Goal: Information Seeking & Learning: Learn about a topic

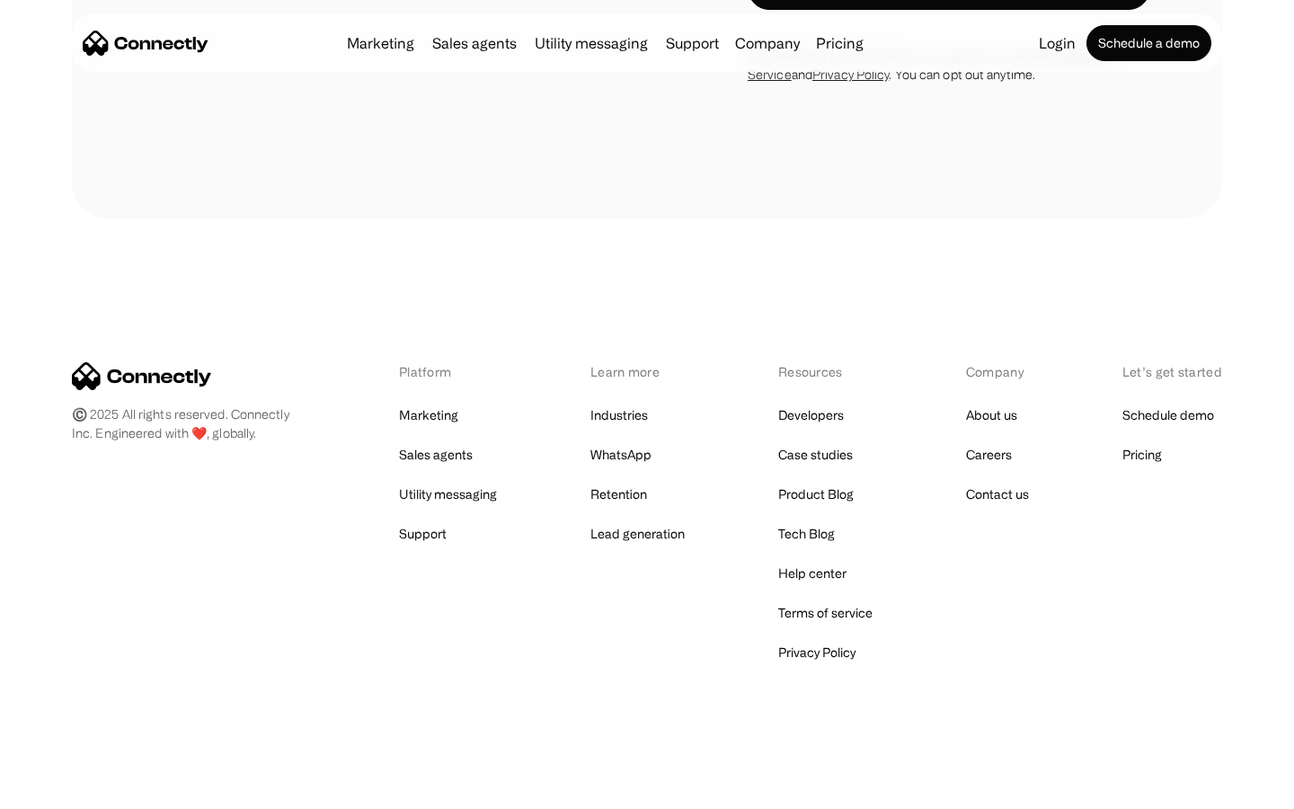
scroll to position [1908, 0]
